Goal: Find specific page/section: Find specific page/section

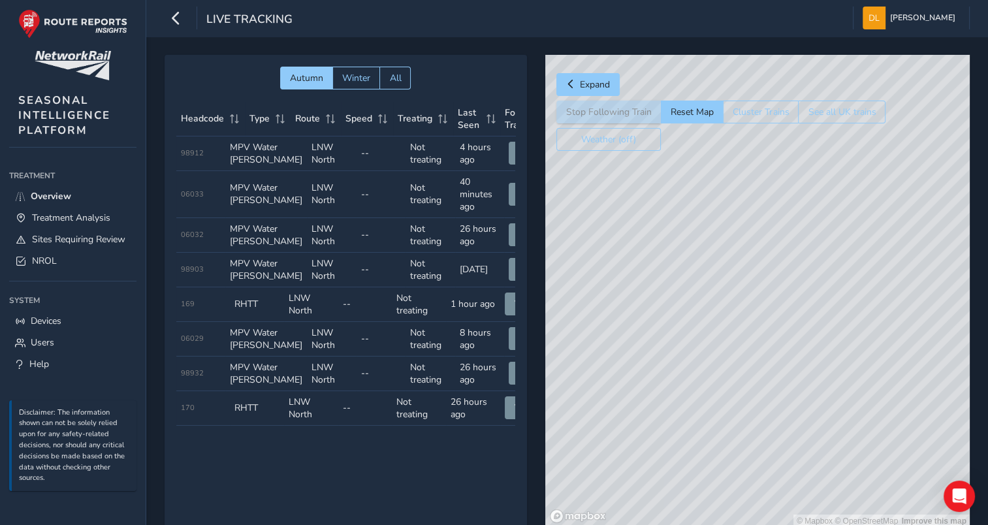
drag, startPoint x: 790, startPoint y: 426, endPoint x: 802, endPoint y: 266, distance: 159.6
click at [804, 267] on div "© Mapbox © OpenStreetMap Improve this map" at bounding box center [757, 291] width 424 height 473
drag, startPoint x: 839, startPoint y: 311, endPoint x: 781, endPoint y: 273, distance: 69.3
click at [781, 273] on div "© Mapbox © OpenStreetMap Improve this map" at bounding box center [757, 291] width 424 height 473
click at [958, 499] on icon "Open Intercom Messenger" at bounding box center [958, 496] width 15 height 17
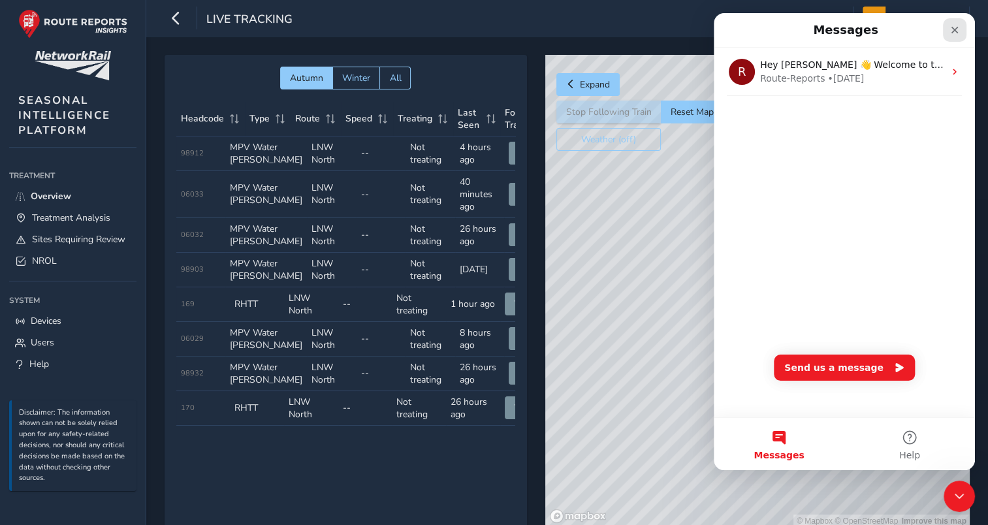
click at [948, 29] on div "Close" at bounding box center [953, 29] width 23 height 23
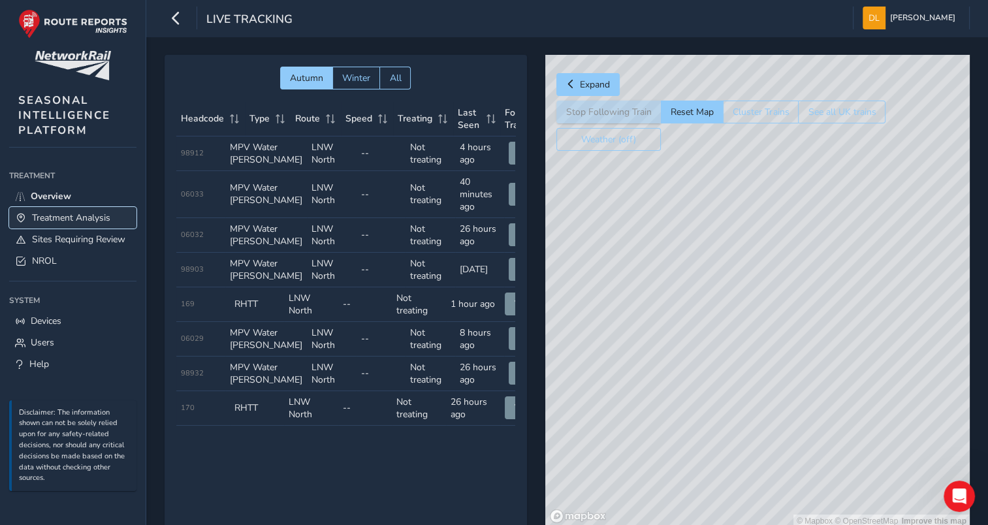
click at [86, 217] on span "Treatment Analysis" at bounding box center [71, 217] width 78 height 12
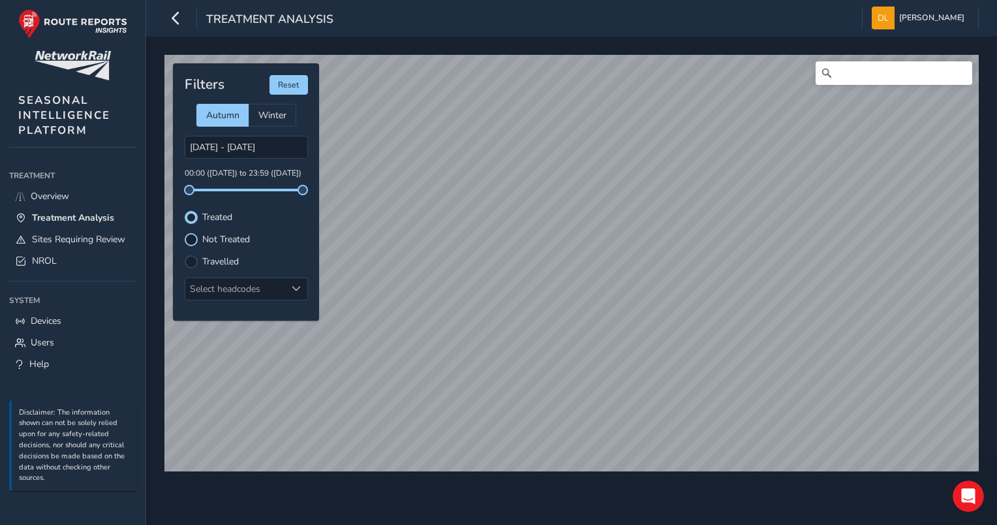
click at [193, 241] on div at bounding box center [191, 239] width 13 height 13
click at [219, 258] on label "Travelled" at bounding box center [220, 261] width 37 height 9
click at [191, 260] on input "Travelled" at bounding box center [191, 260] width 0 height 0
click at [214, 214] on label "Treated" at bounding box center [217, 217] width 30 height 9
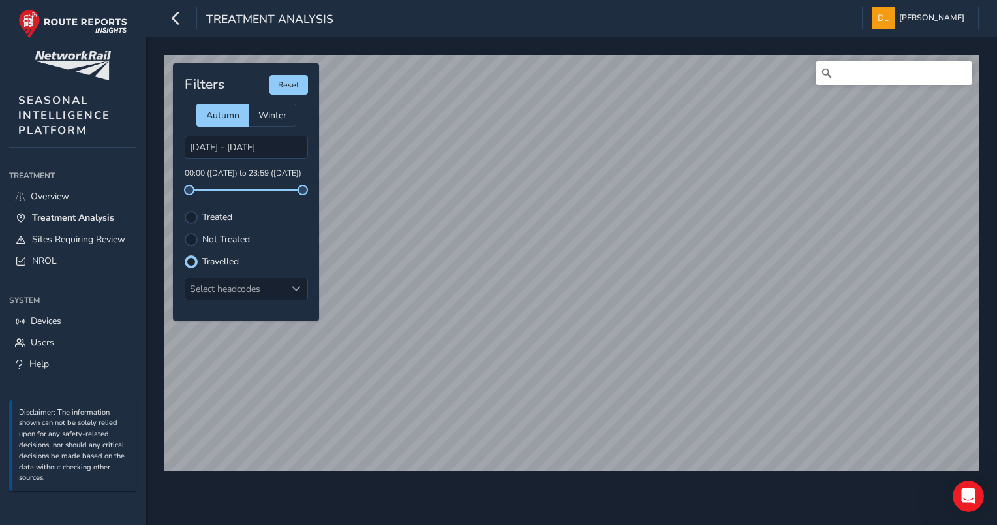
click at [191, 216] on input "Treated" at bounding box center [191, 216] width 0 height 0
click at [215, 257] on label "Travelled" at bounding box center [220, 261] width 37 height 9
click at [184, 255] on input "Travelled" at bounding box center [184, 255] width 0 height 0
click at [61, 336] on link "Users" at bounding box center [72, 343] width 127 height 22
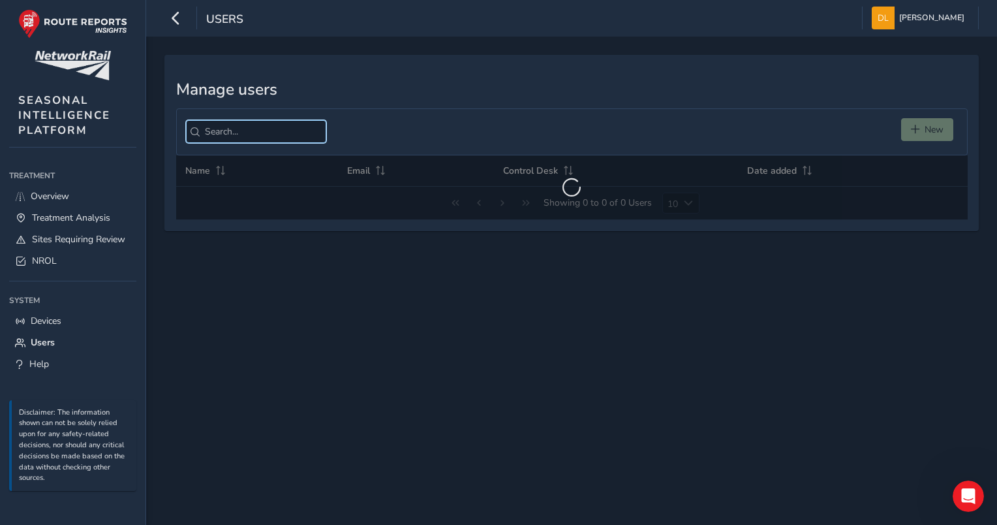
click at [234, 122] on input "search" at bounding box center [256, 131] width 140 height 23
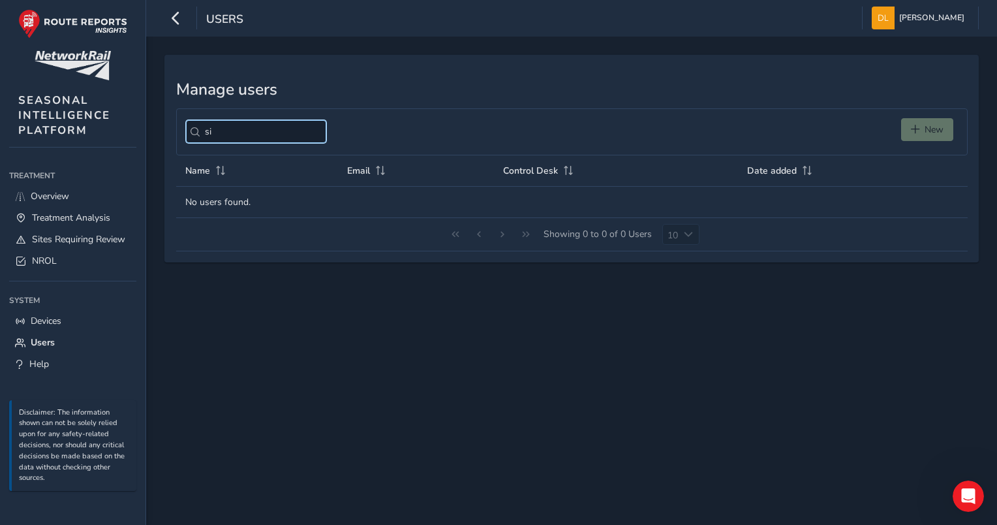
type input "s"
type input "l"
type input "s"
type input "h"
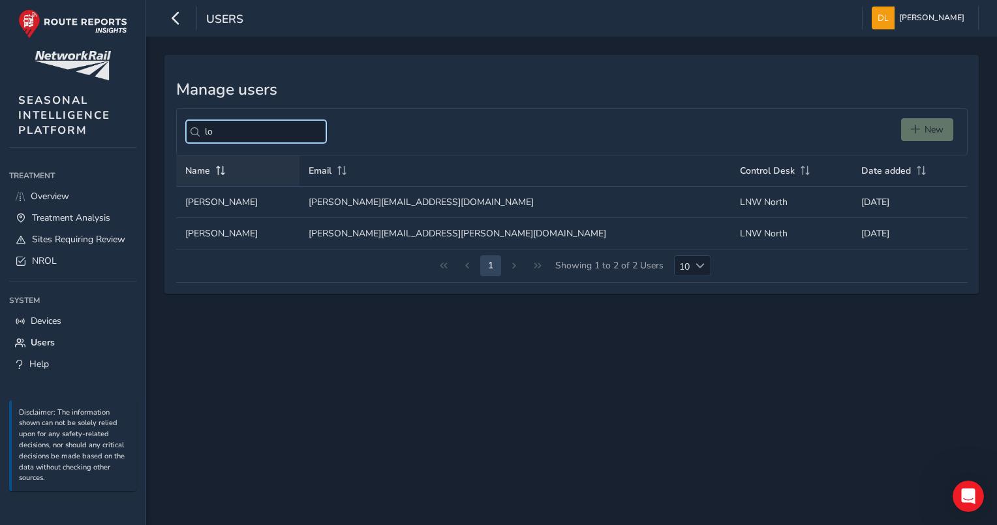
type input "l"
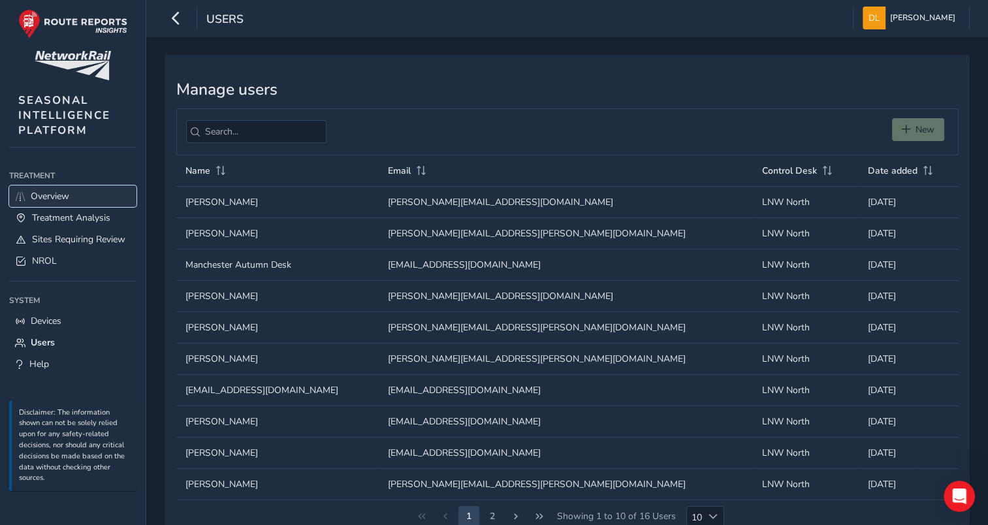
click at [63, 191] on span "Overview" at bounding box center [50, 196] width 39 height 12
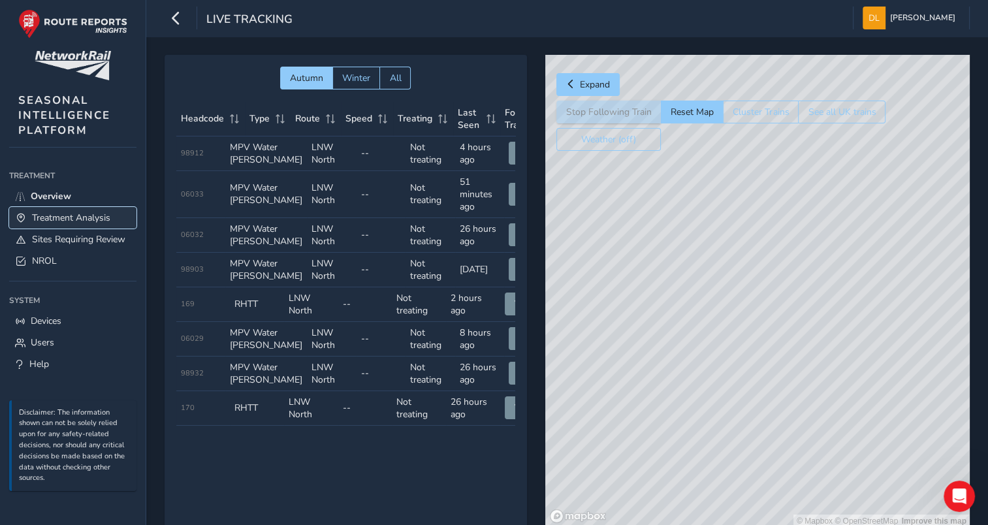
click at [63, 216] on span "Treatment Analysis" at bounding box center [71, 217] width 78 height 12
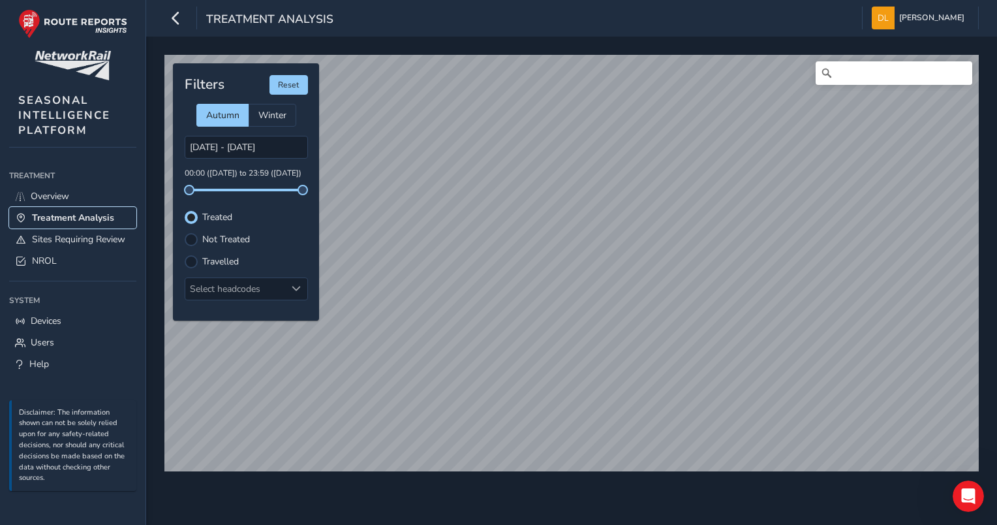
click at [486, 288] on div "Treatment Analysis [PERSON_NAME] Colour Scheme: Dark Dim Light Logout © Mapbox …" at bounding box center [498, 262] width 997 height 525
click at [220, 266] on div "Travelled" at bounding box center [246, 261] width 123 height 13
click at [196, 265] on div at bounding box center [191, 261] width 13 height 13
